Goal: Task Accomplishment & Management: Manage account settings

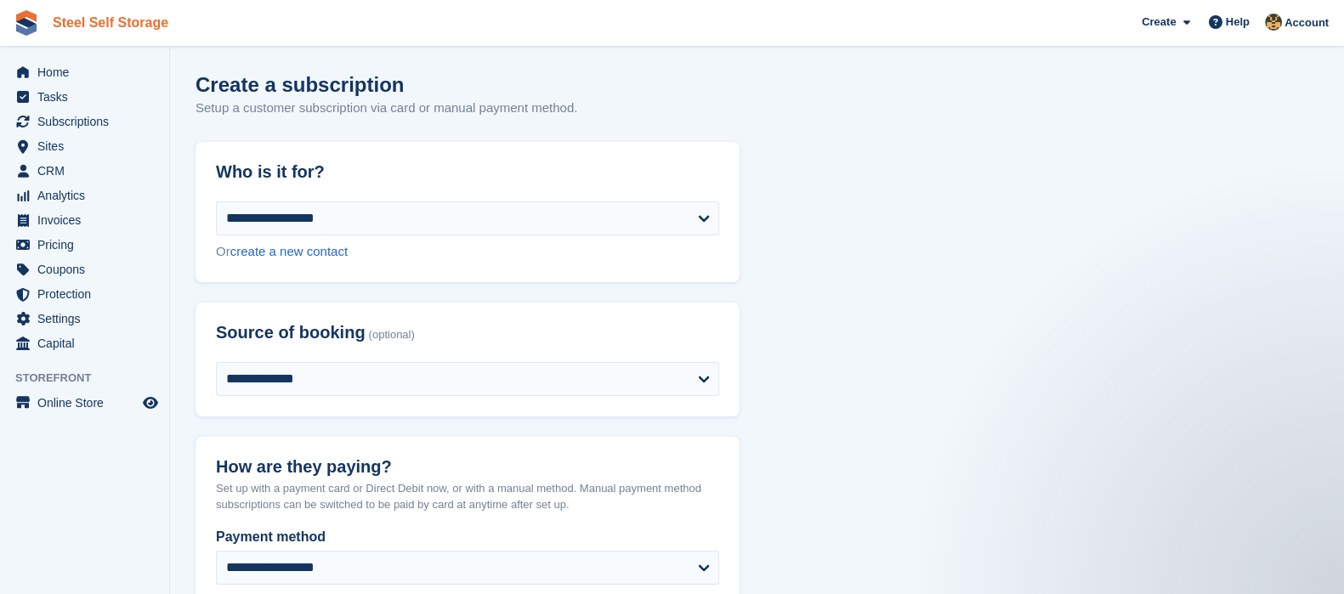
click at [87, 14] on link "Steel Self Storage" at bounding box center [110, 23] width 129 height 28
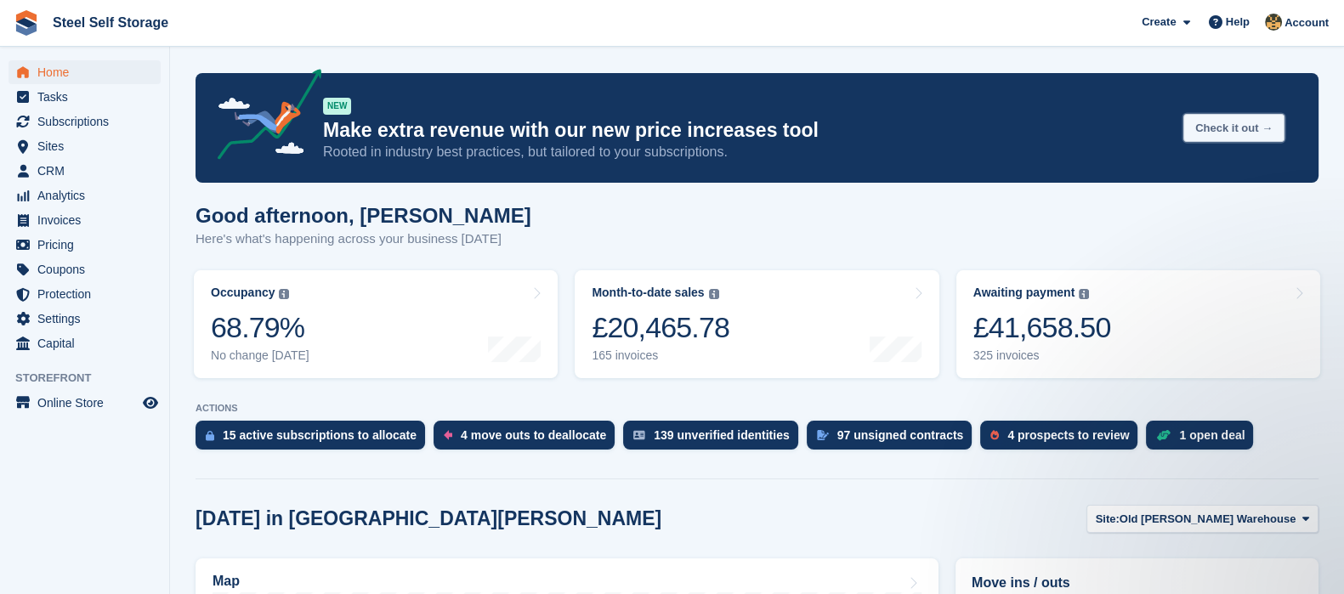
click at [1218, 119] on button "Check it out →" at bounding box center [1233, 128] width 101 height 28
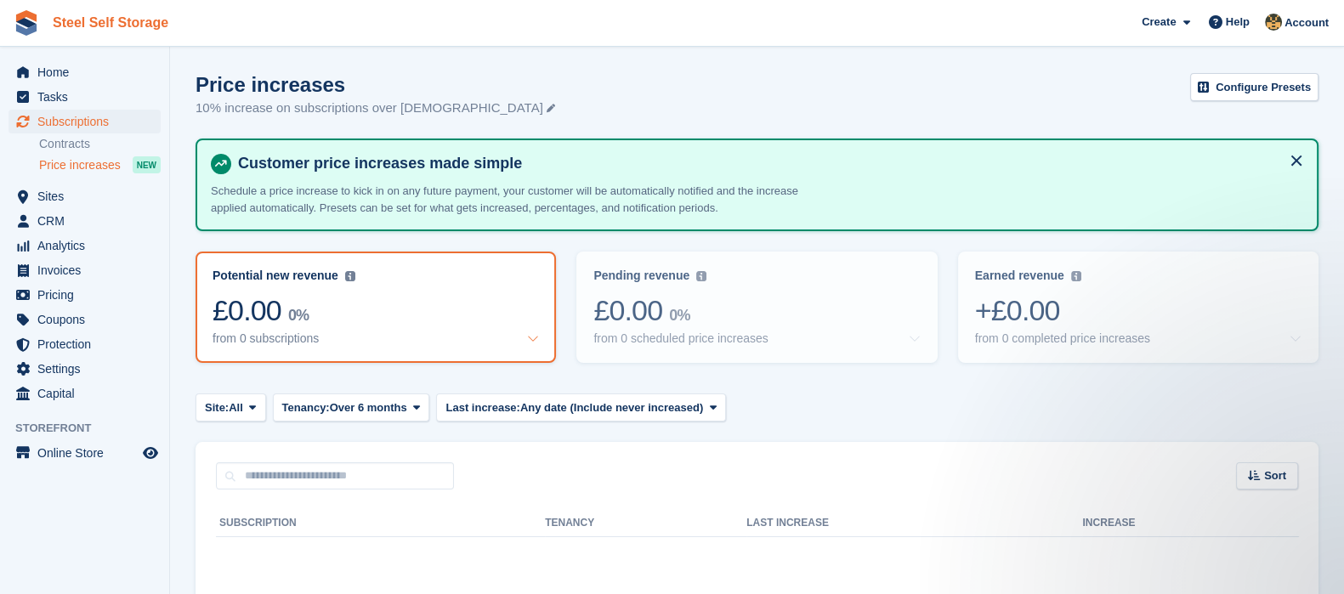
click at [139, 14] on link "Steel Self Storage" at bounding box center [110, 23] width 129 height 28
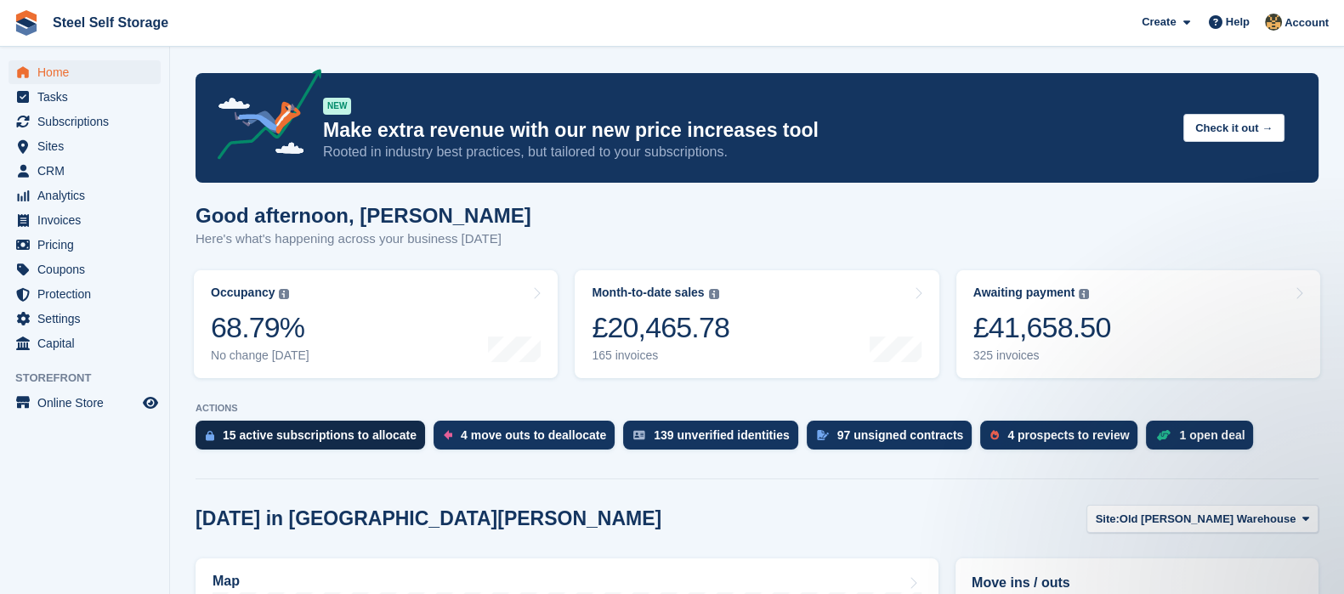
click at [315, 435] on div "15 active subscriptions to allocate" at bounding box center [320, 435] width 194 height 14
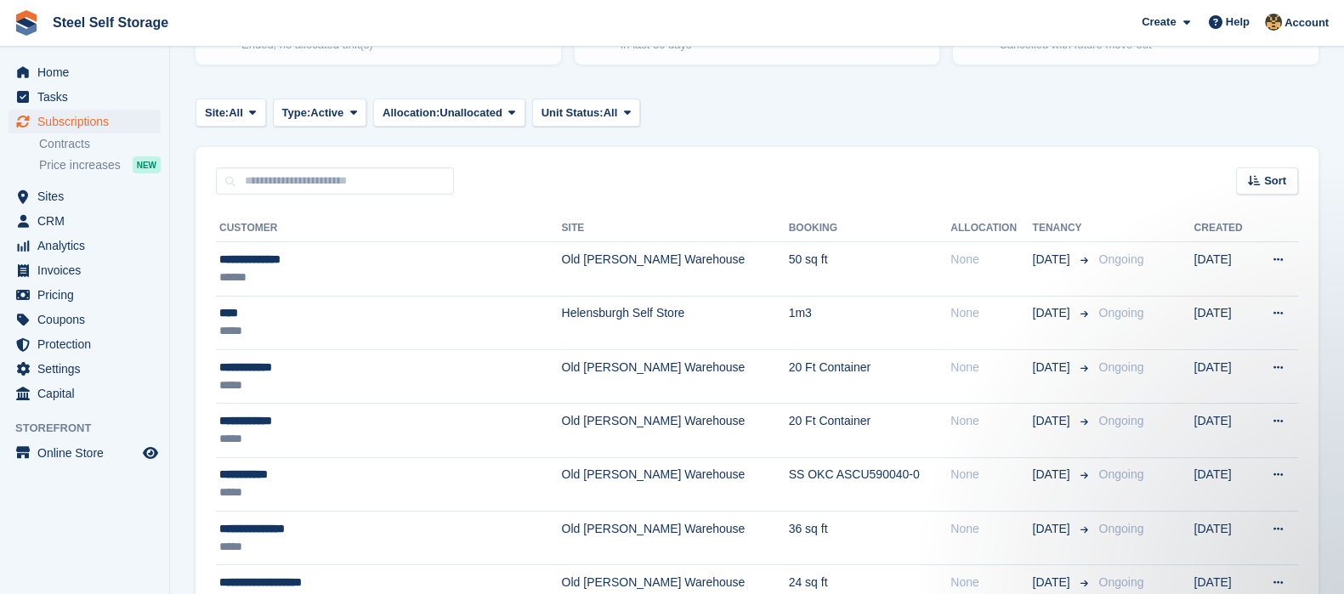
scroll to position [255, 0]
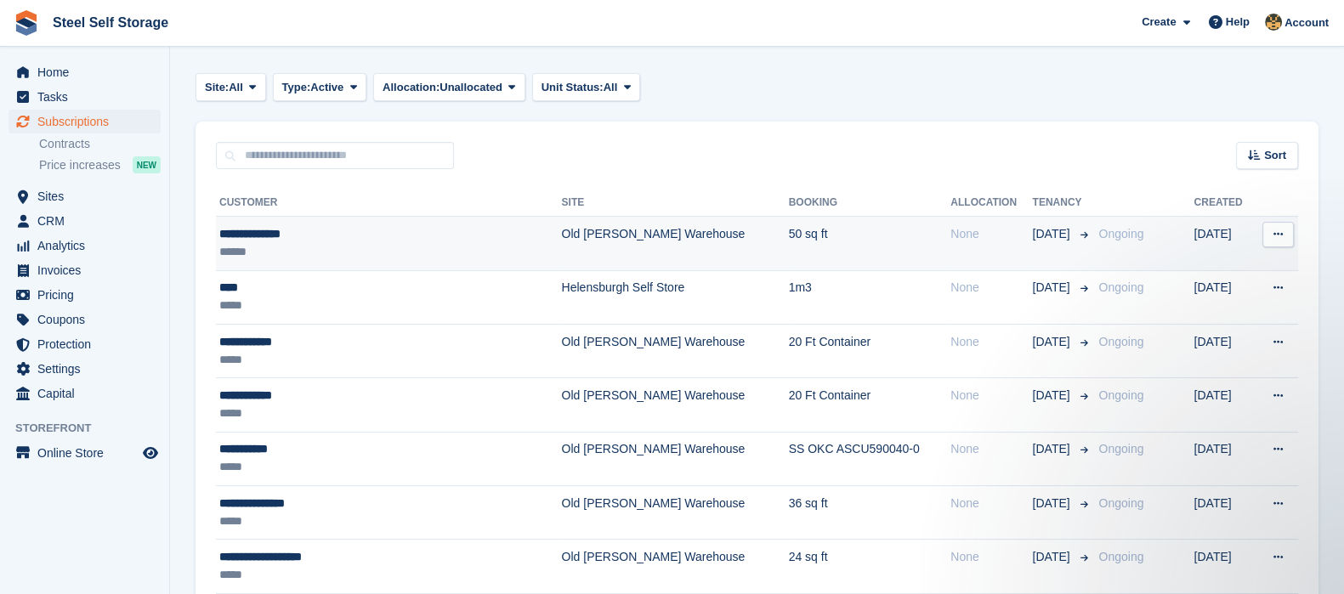
click at [1271, 235] on button at bounding box center [1277, 235] width 31 height 26
click at [1216, 262] on p "View customer" at bounding box center [1212, 268] width 148 height 22
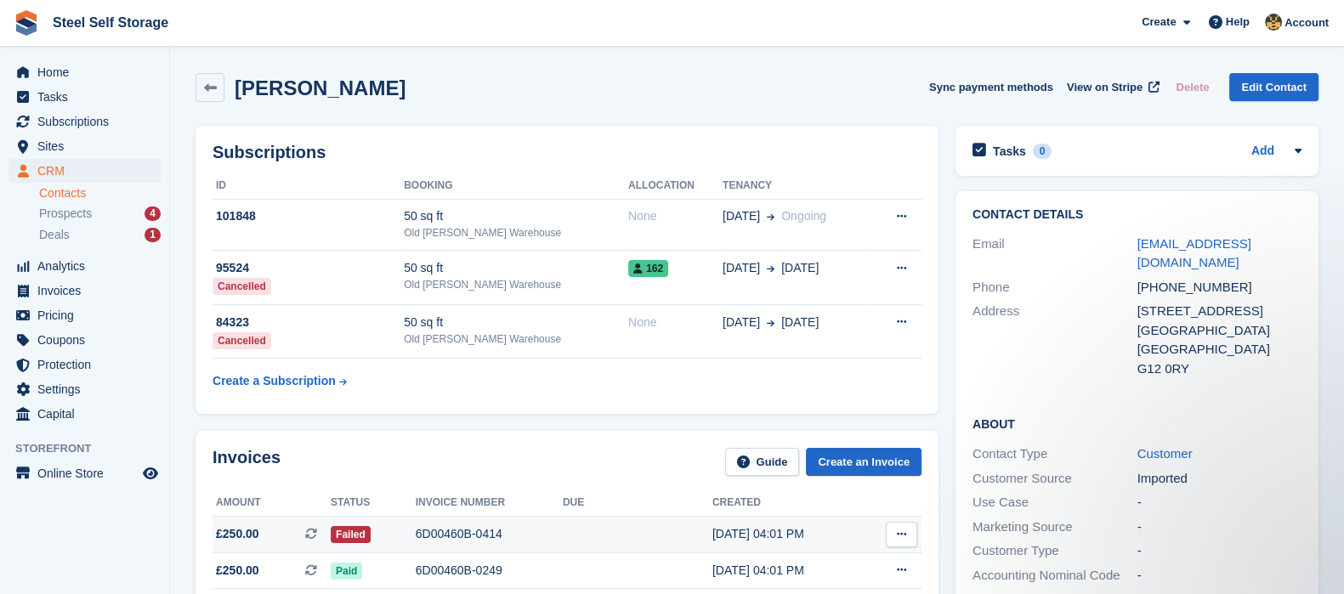
click at [902, 535] on icon at bounding box center [901, 534] width 9 height 11
click at [944, 567] on div "Invoices Guide Create an Invoice Amount Status Invoice number Due Created £250.…" at bounding box center [567, 595] width 760 height 347
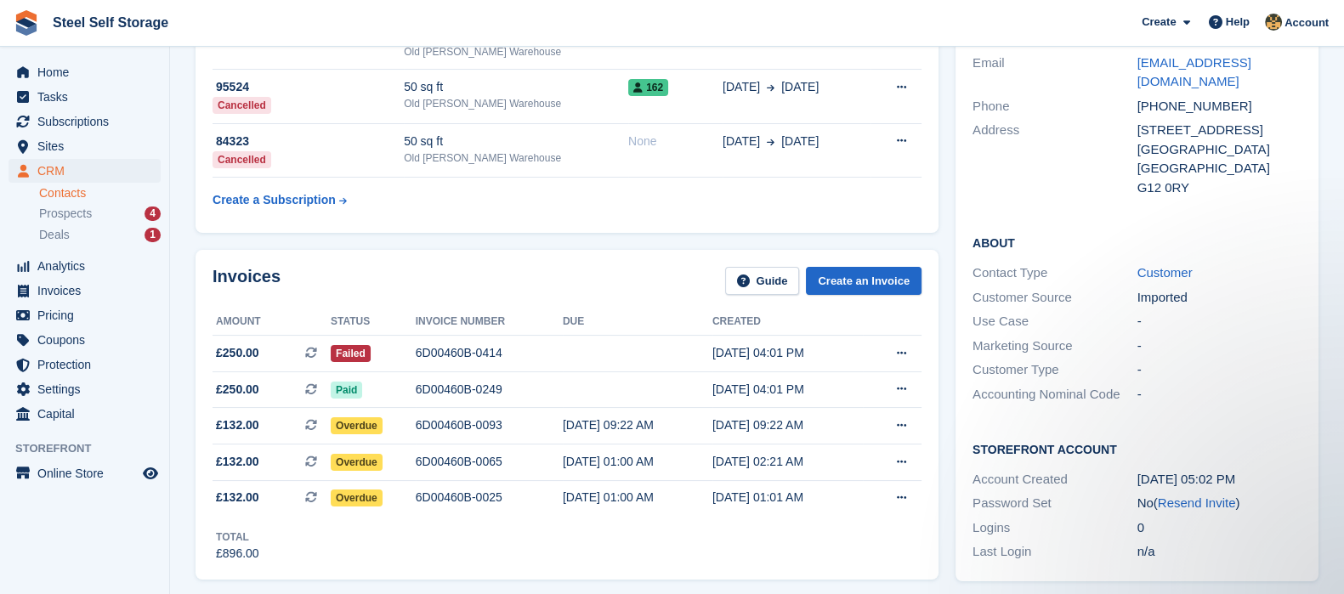
scroll to position [212, 0]
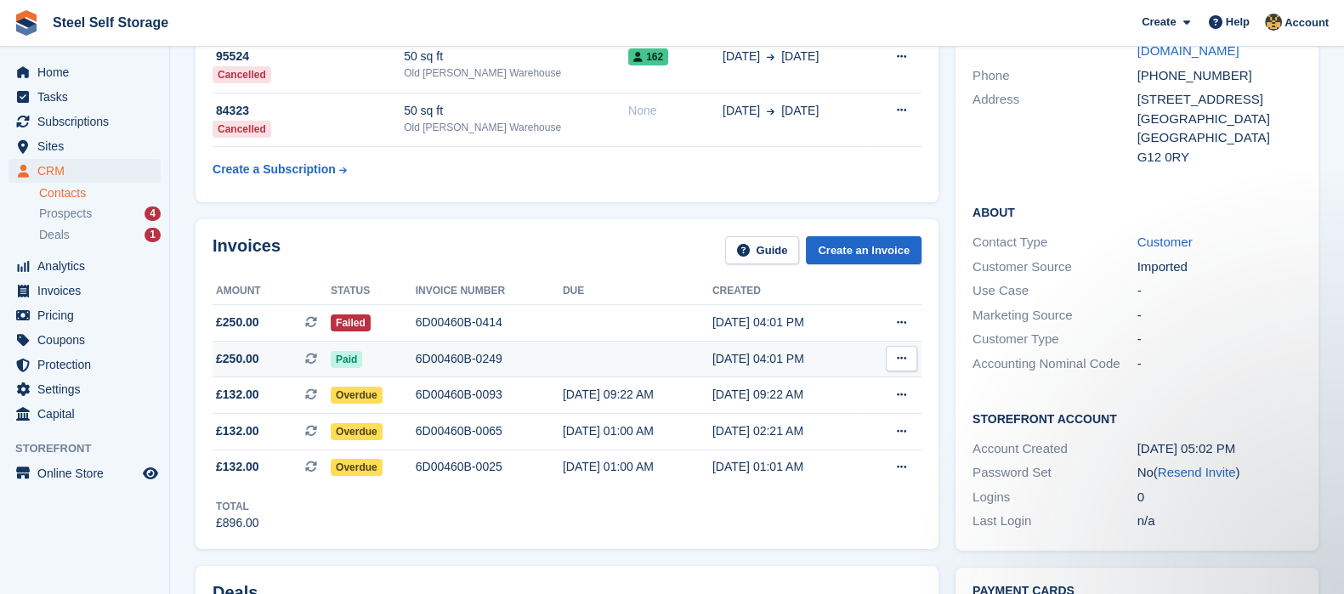
click at [892, 354] on button at bounding box center [901, 359] width 31 height 26
click at [819, 410] on p "View on Stripe" at bounding box center [836, 416] width 148 height 27
click at [832, 392] on p "Download PDF" at bounding box center [836, 392] width 148 height 22
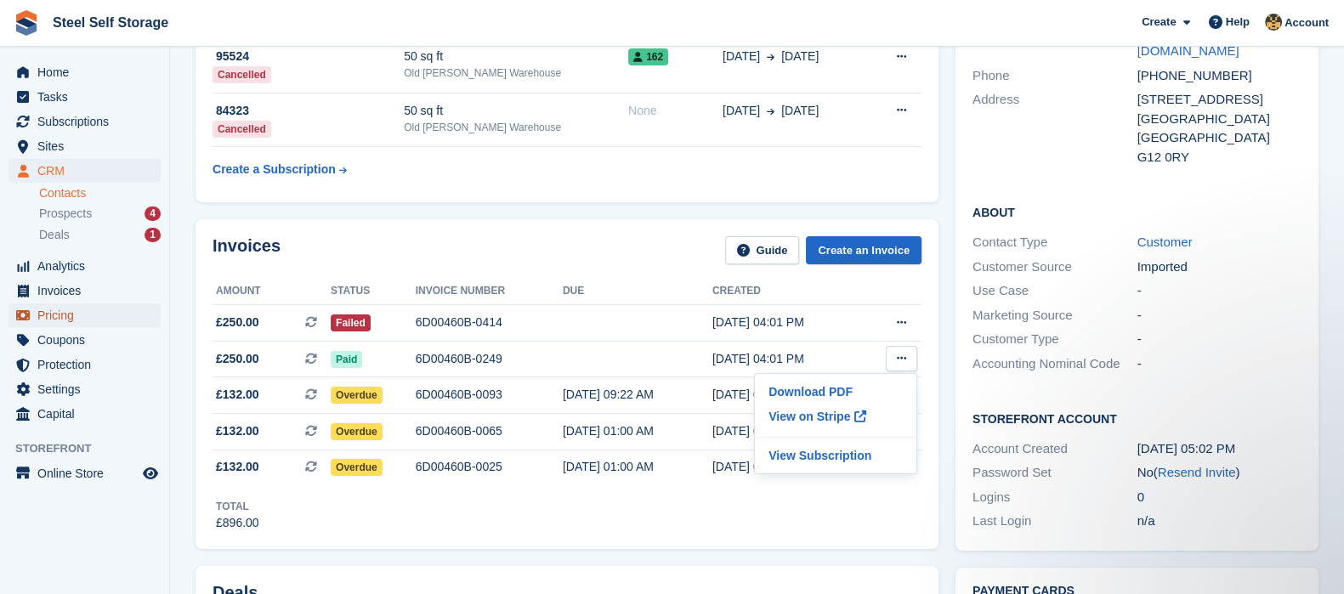
click at [74, 310] on span "Pricing" at bounding box center [88, 315] width 102 height 24
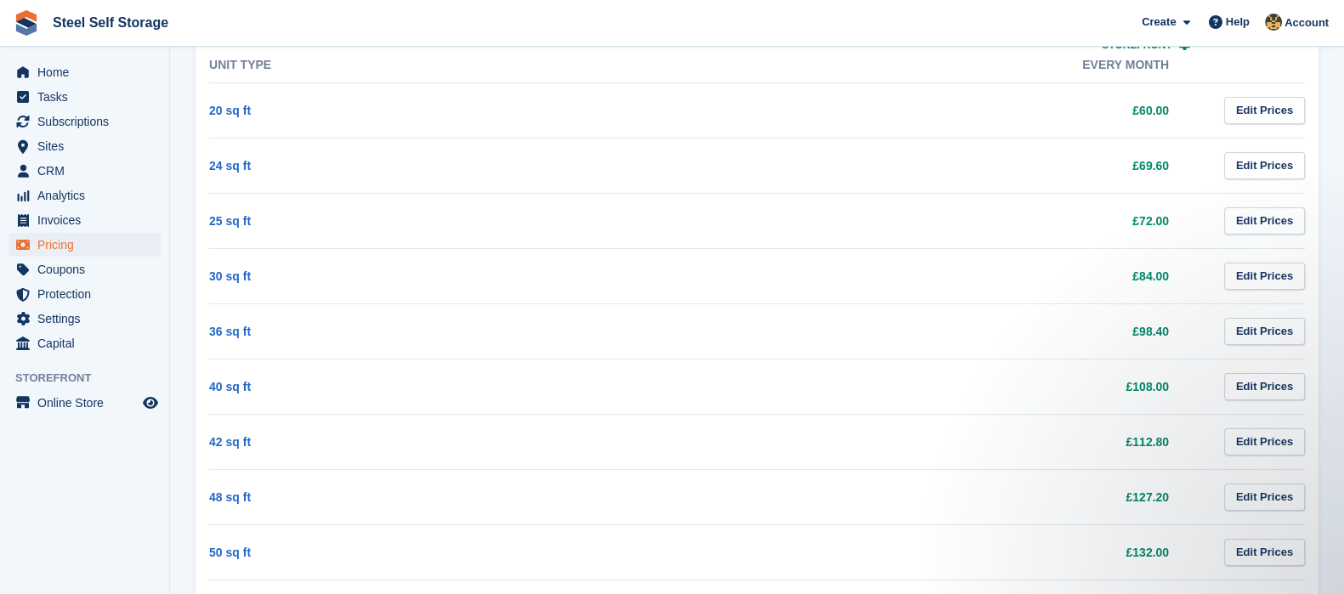
scroll to position [255, 0]
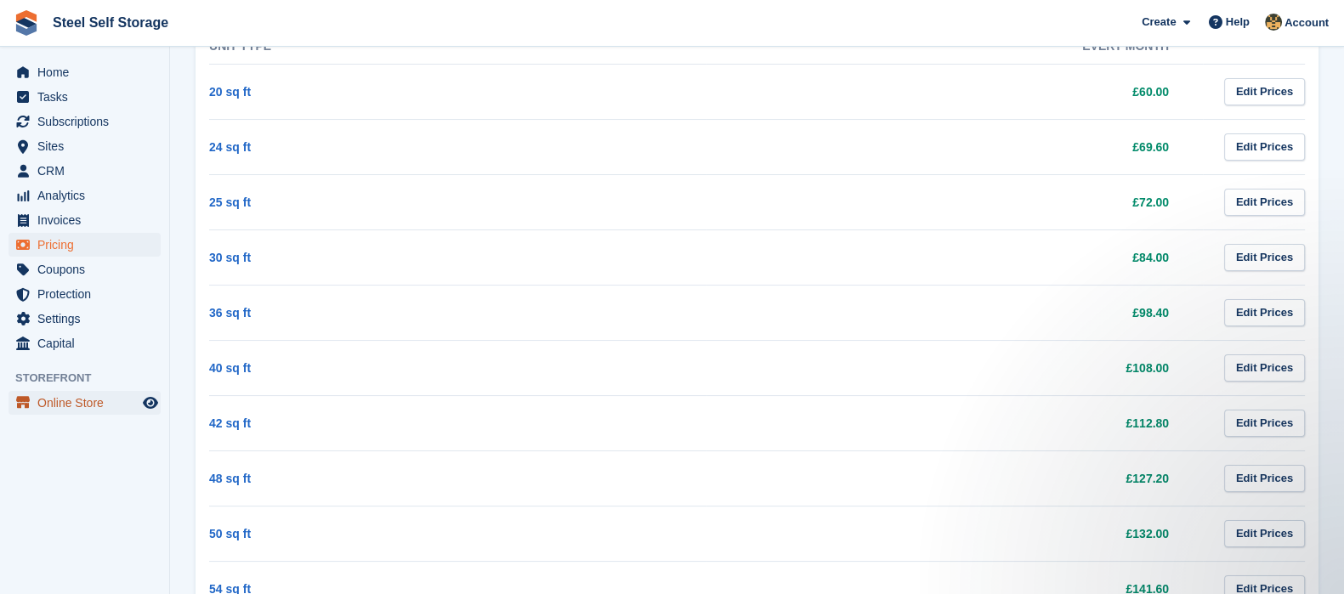
click at [82, 405] on span "Online Store" at bounding box center [88, 403] width 102 height 24
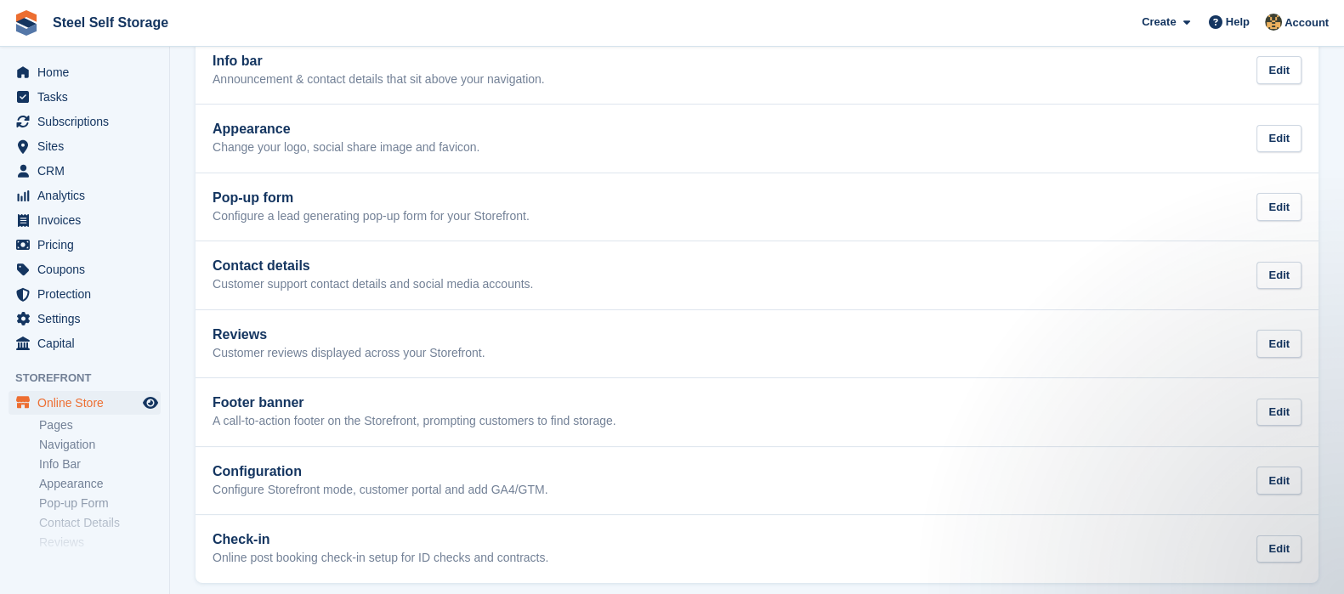
scroll to position [255, 0]
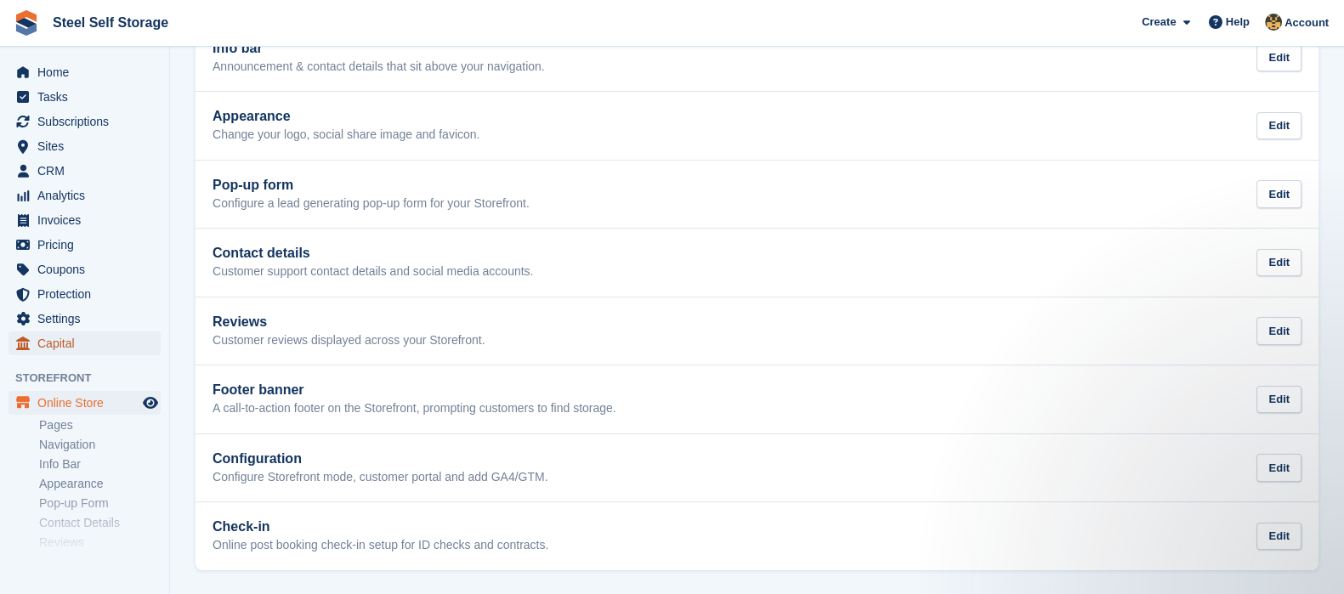
click at [64, 347] on span "Capital" at bounding box center [88, 344] width 102 height 24
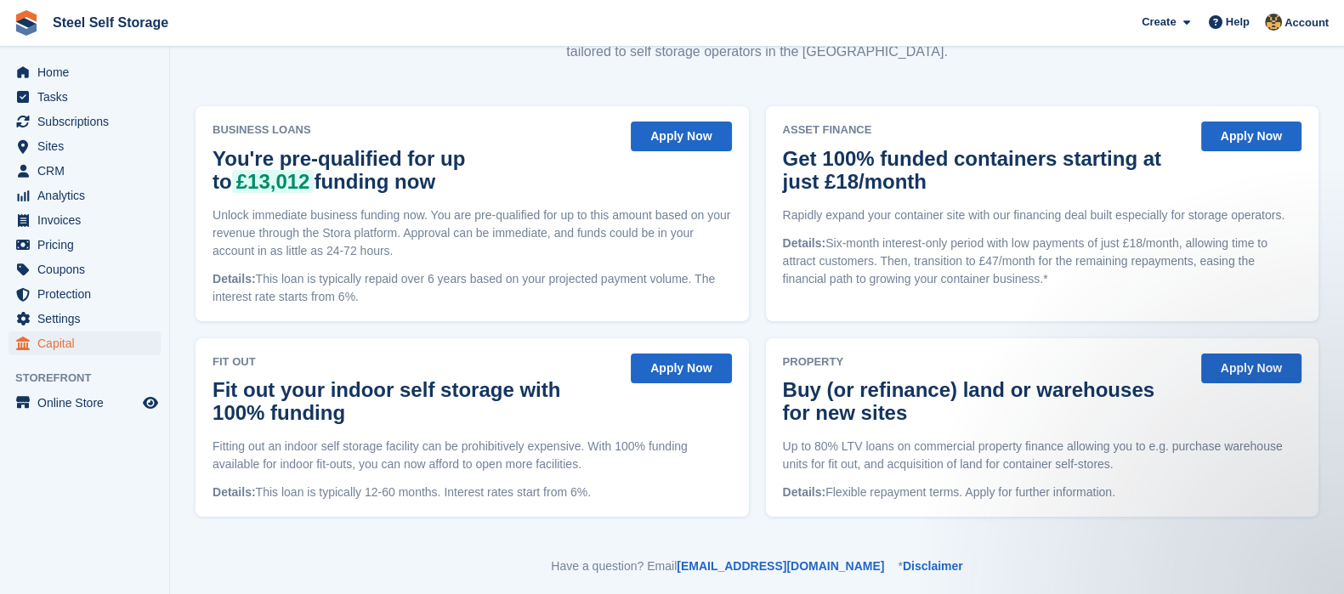
scroll to position [165, 0]
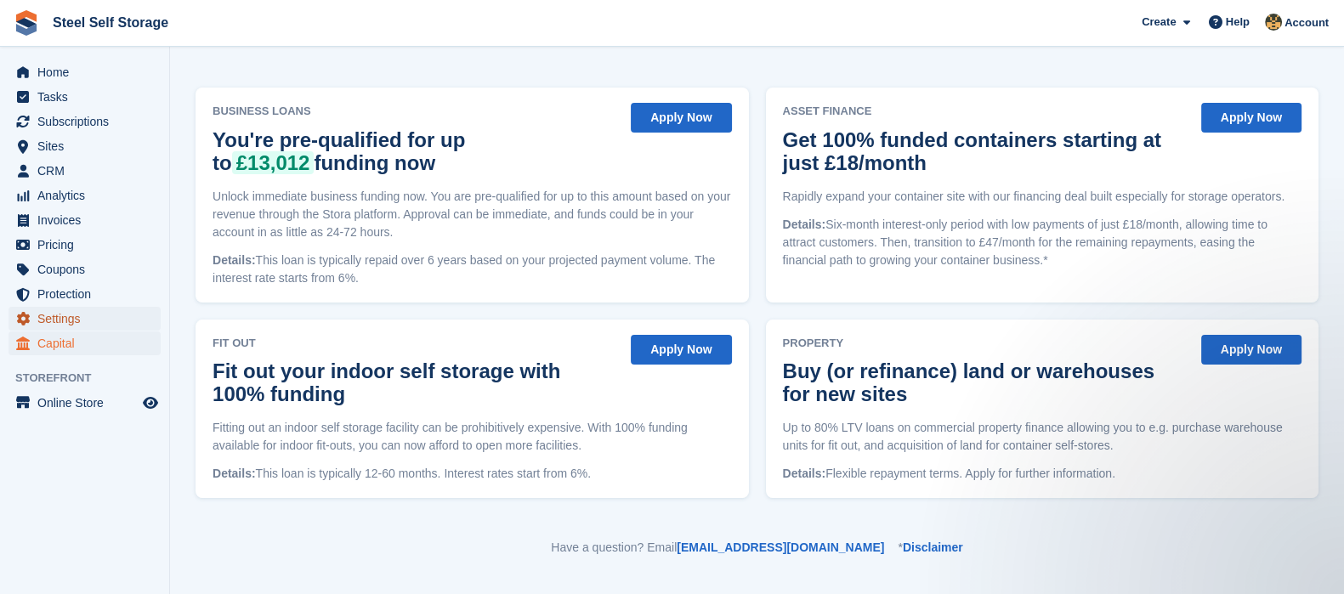
click at [68, 320] on span "Settings" at bounding box center [88, 319] width 102 height 24
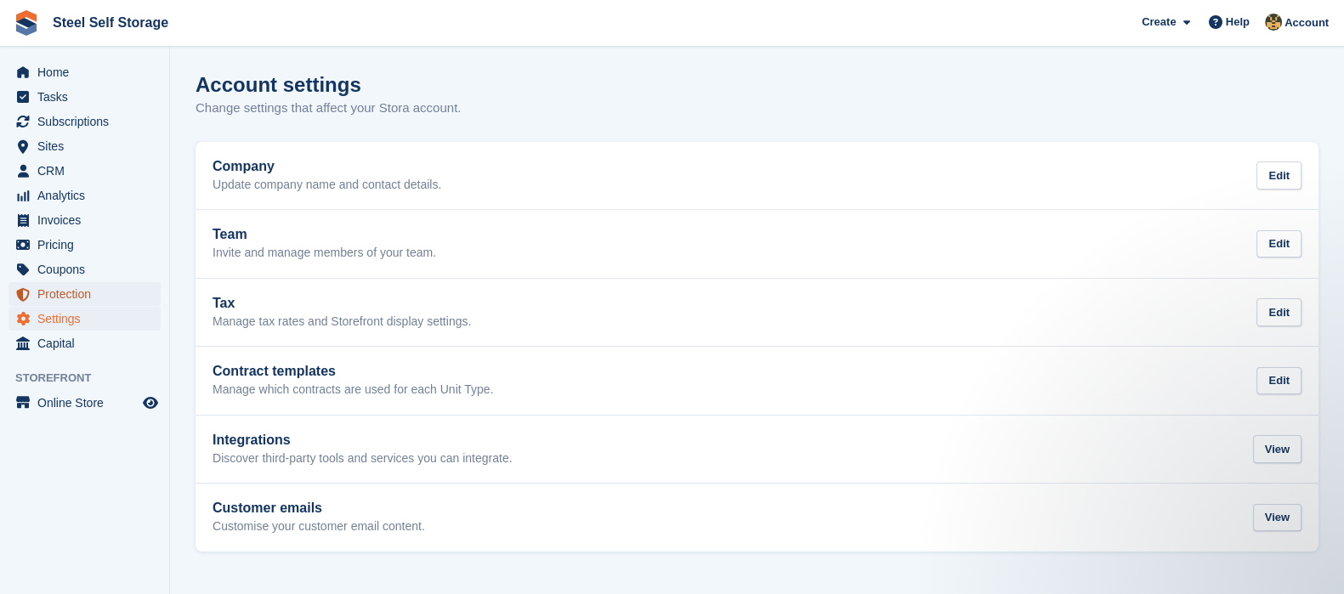
click at [77, 292] on span "Protection" at bounding box center [88, 294] width 102 height 24
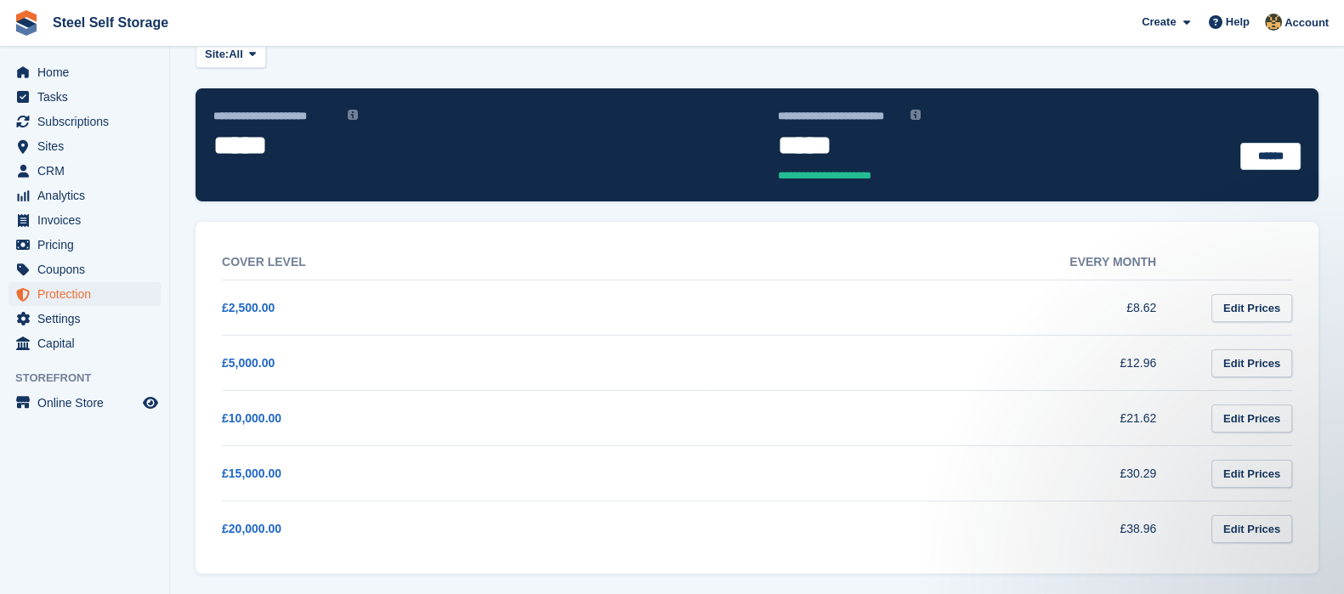
scroll to position [105, 0]
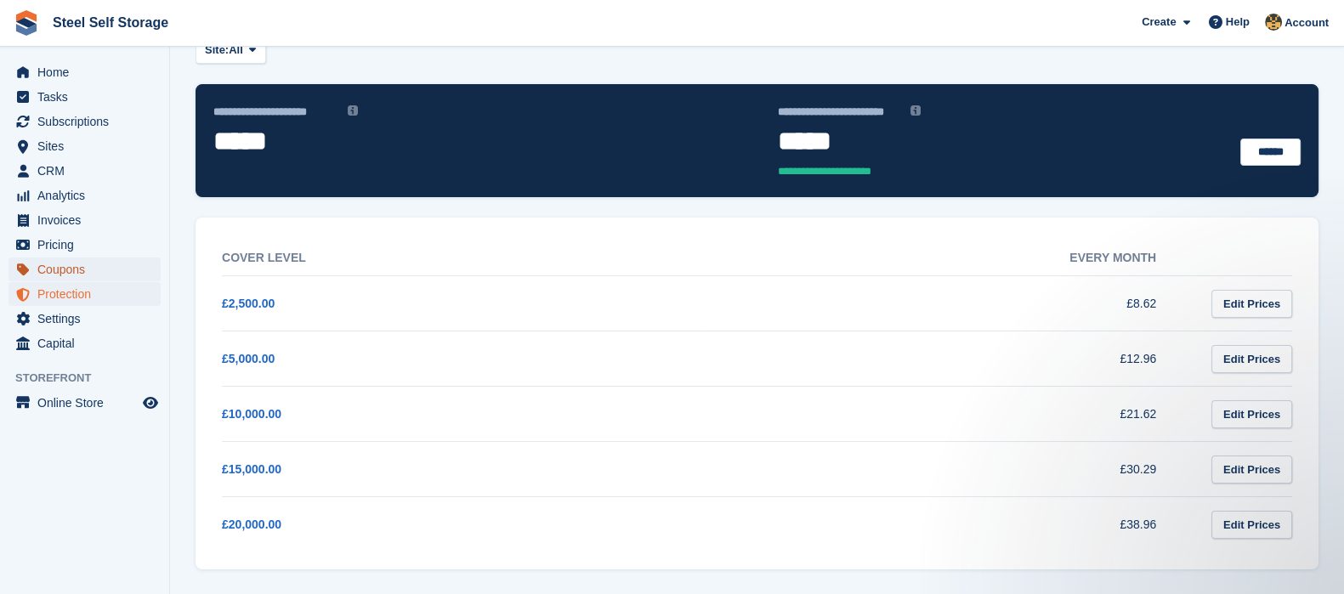
click at [86, 267] on span "Coupons" at bounding box center [88, 270] width 102 height 24
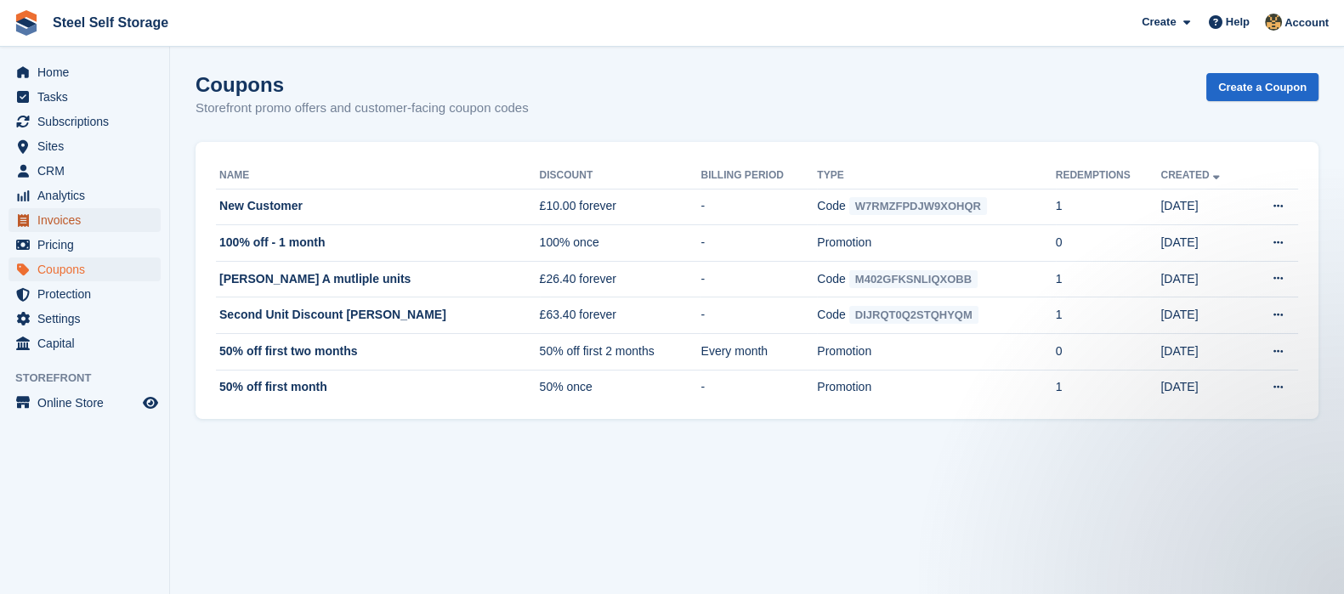
click at [59, 225] on span "Invoices" at bounding box center [88, 220] width 102 height 24
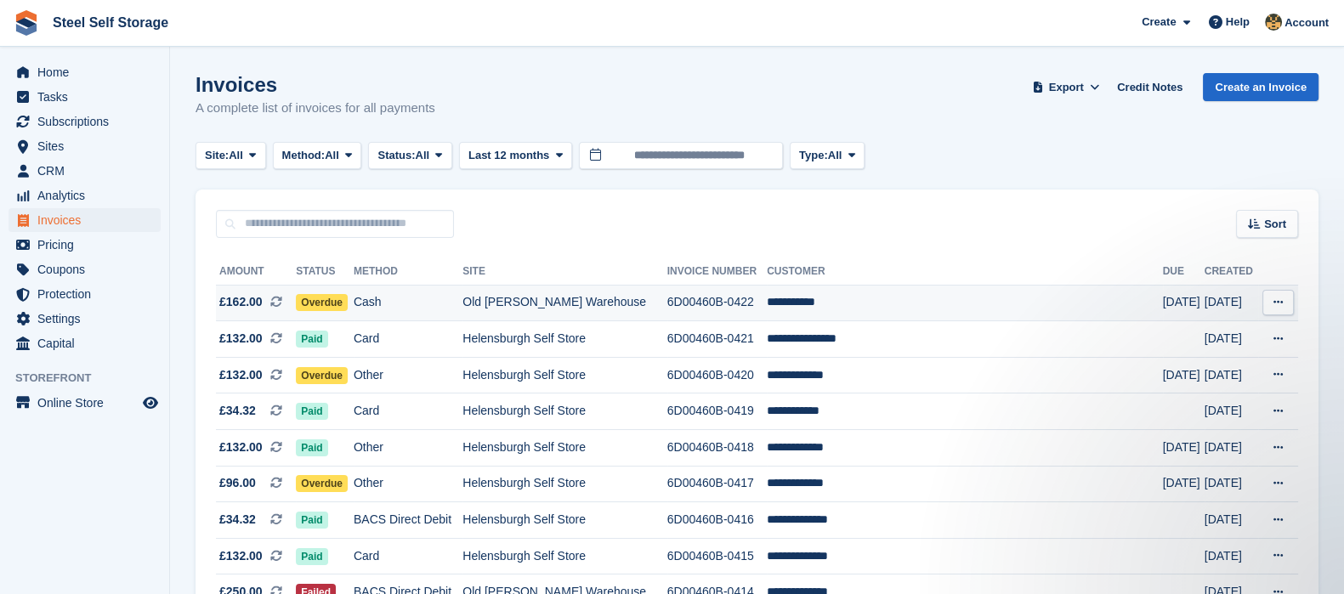
click at [1287, 298] on button at bounding box center [1277, 303] width 31 height 26
click at [830, 298] on td "**********" at bounding box center [964, 303] width 395 height 37
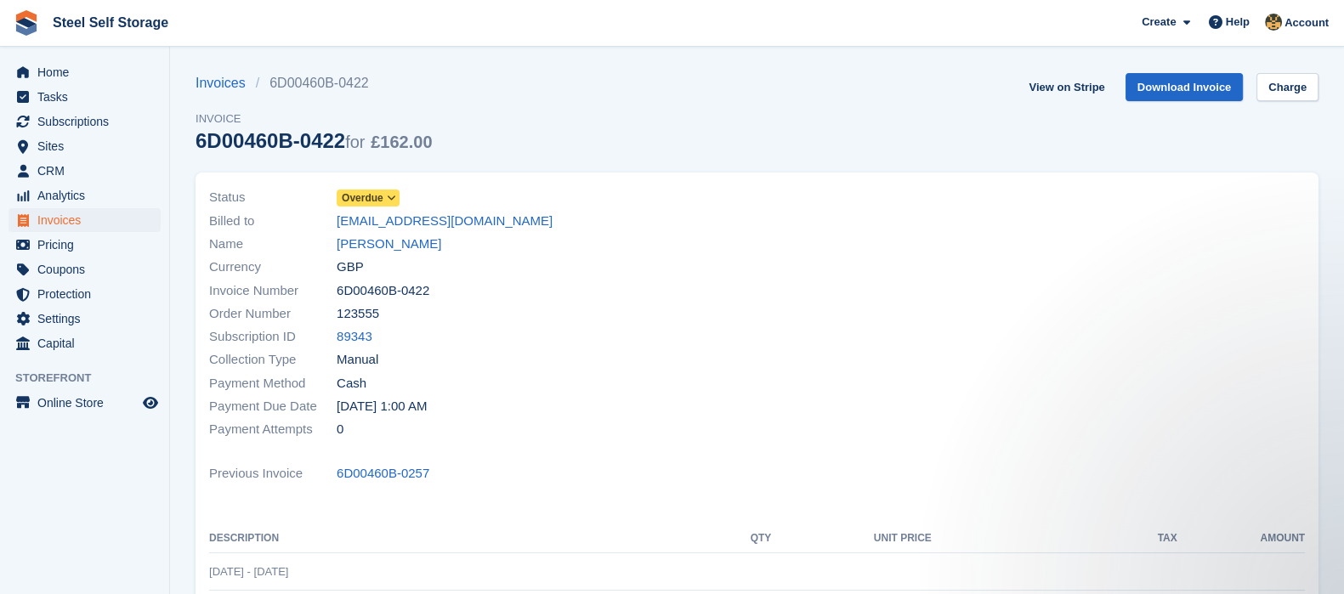
click at [393, 196] on icon at bounding box center [391, 198] width 9 height 10
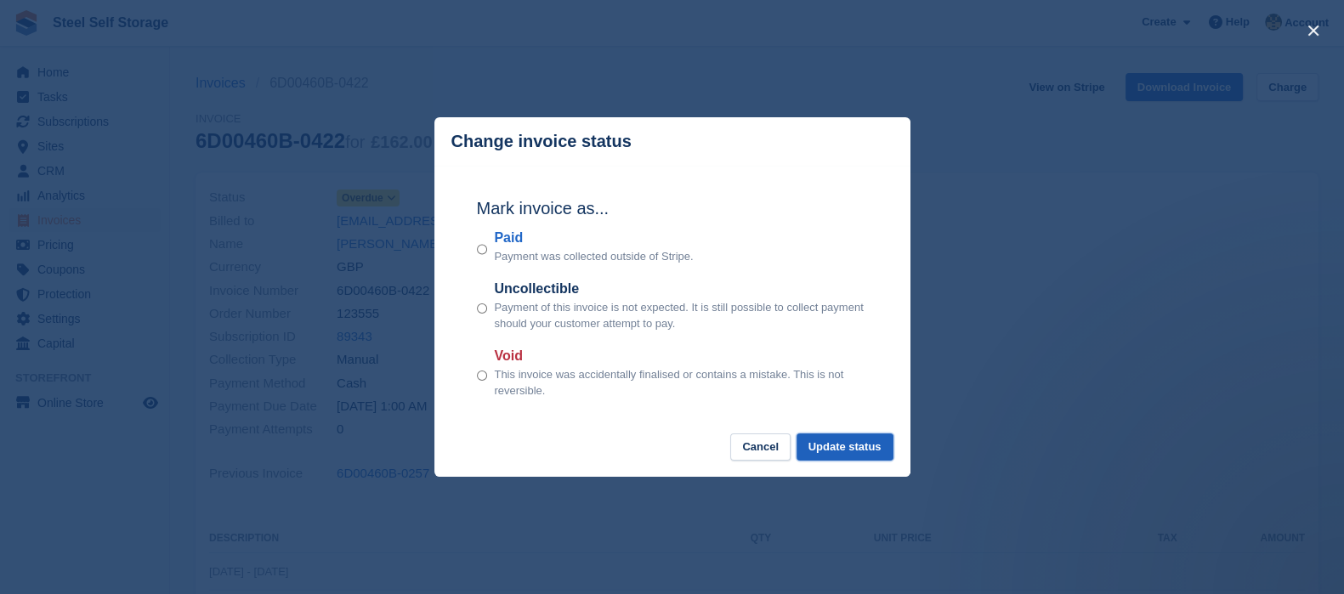
click at [850, 448] on button "Update status" at bounding box center [844, 448] width 97 height 28
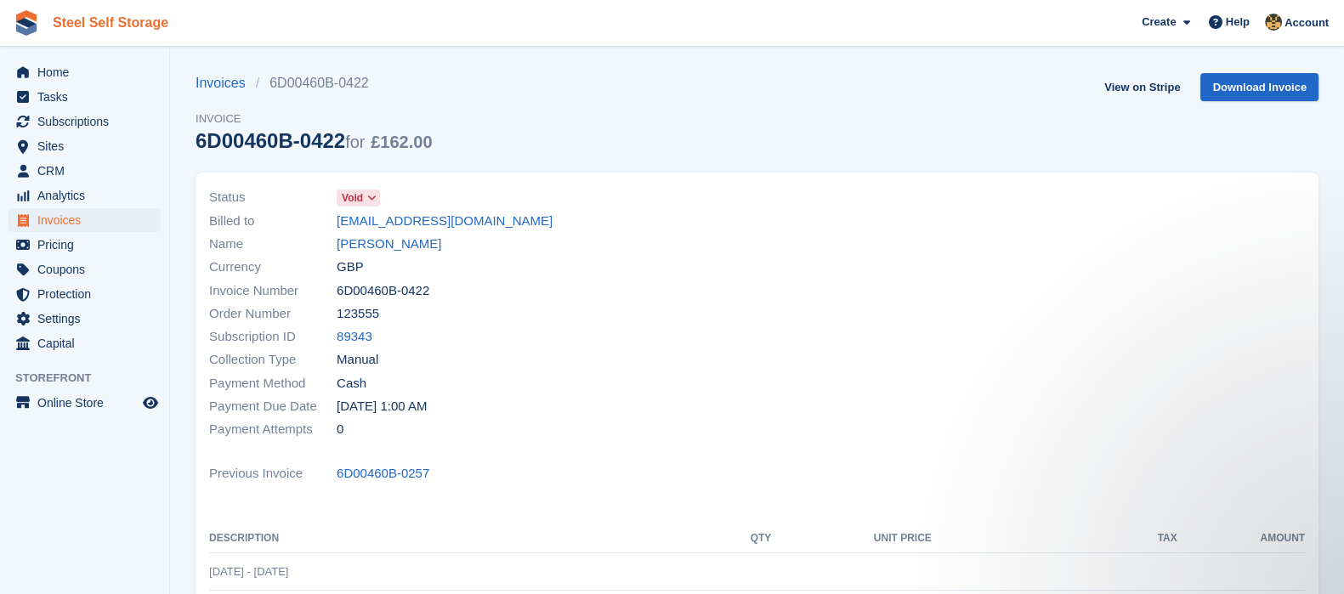
click at [132, 25] on link "Steel Self Storage" at bounding box center [110, 23] width 129 height 28
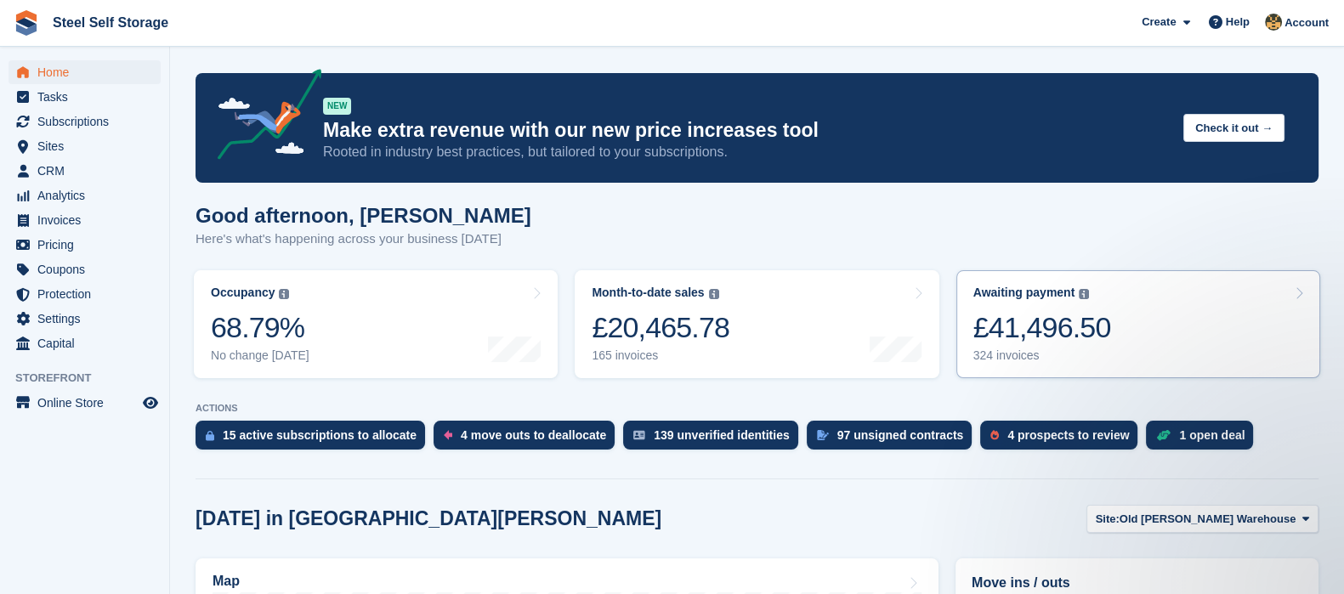
click at [1014, 327] on div "£41,496.50" at bounding box center [1042, 327] width 138 height 35
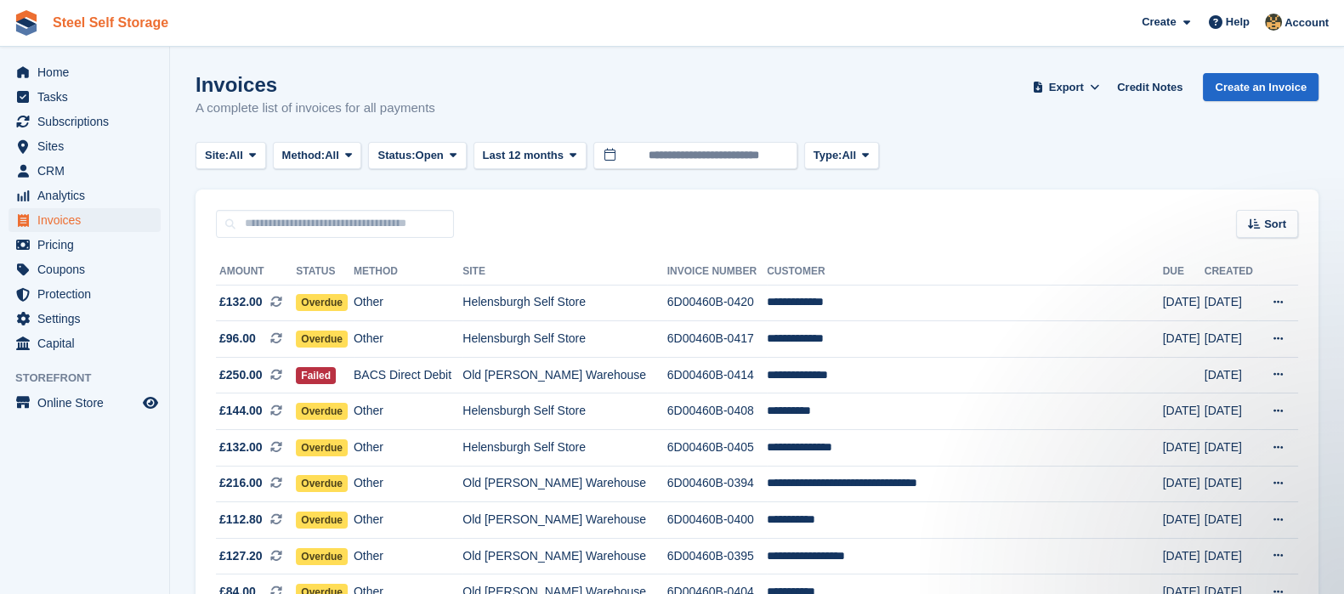
click at [123, 24] on link "Steel Self Storage" at bounding box center [110, 23] width 129 height 28
